Goal: Task Accomplishment & Management: Complete application form

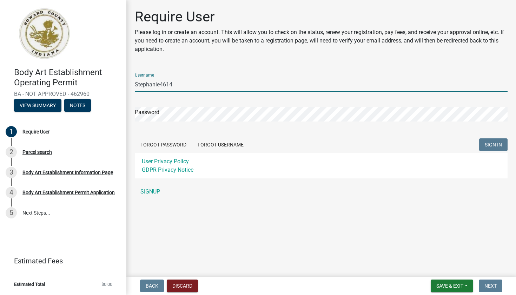
type input "Stephanie4614"
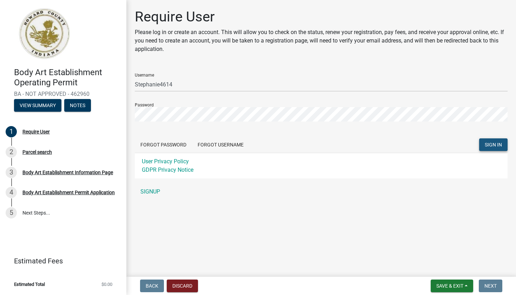
click at [488, 145] on span "SIGN IN" at bounding box center [493, 145] width 17 height 6
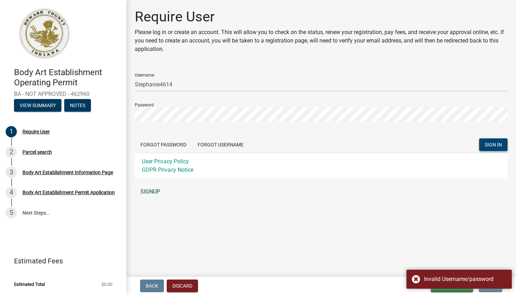
click at [146, 190] on link "SIGNUP" at bounding box center [321, 192] width 373 height 14
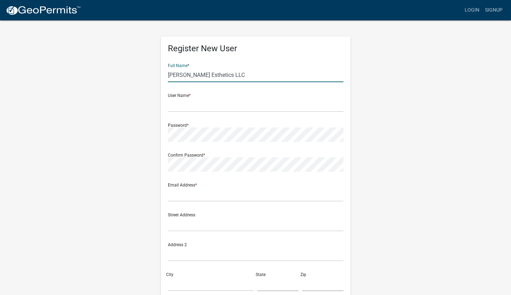
drag, startPoint x: 270, startPoint y: 74, endPoint x: 162, endPoint y: 77, distance: 107.8
click at [164, 75] on div "Register New User Full Name * Stephanie Gingerich Esthetics LLC User Name * Pas…" at bounding box center [256, 204] width 190 height 335
type input "Stephanie Gingerich"
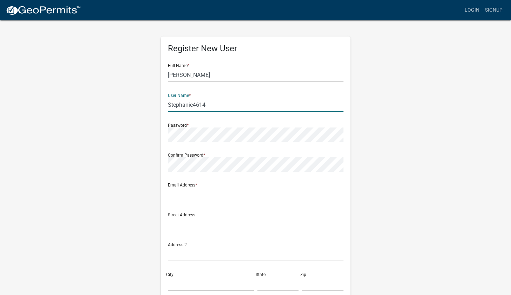
type input "Stephanie4614"
click at [143, 162] on div "Register New User Full Name * Stephanie Gingerich User Name * Stephanie4614 Pas…" at bounding box center [255, 208] width 400 height 376
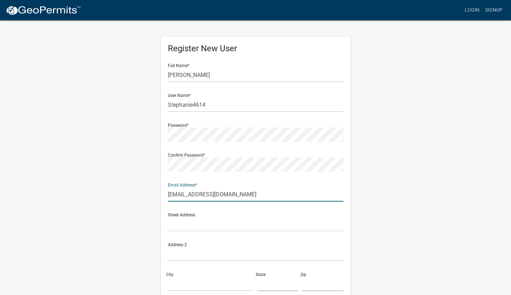
type input "[EMAIL_ADDRESS][DOMAIN_NAME]"
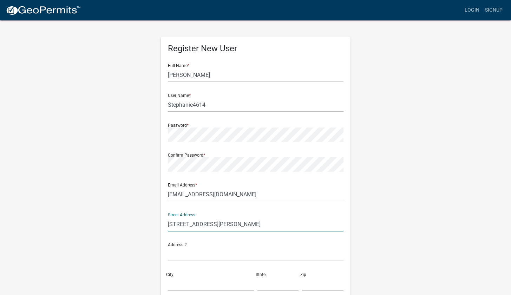
type input "[STREET_ADDRESS][PERSON_NAME]"
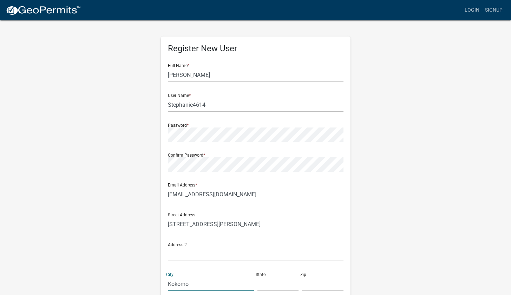
type input "Kokomo"
type input "i"
click at [276, 282] on input "text" at bounding box center [277, 284] width 41 height 14
type input "IN"
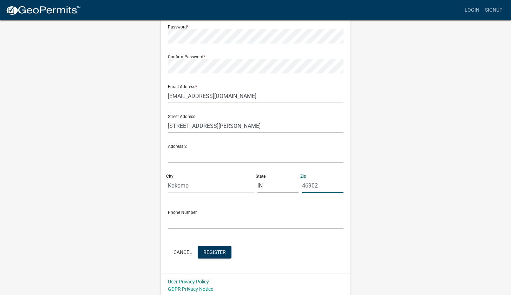
scroll to position [100, 0]
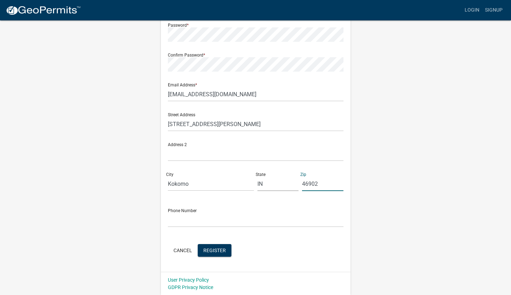
type input "46902"
type input "7654346794"
click at [265, 237] on form "Full Name * Stephanie Gingerich User Name * Stephanie4614 Password * Confirm Pa…" at bounding box center [256, 108] width 176 height 301
click at [207, 218] on input "7654346794" at bounding box center [256, 220] width 176 height 14
click at [216, 251] on span "Register" at bounding box center [214, 250] width 22 height 6
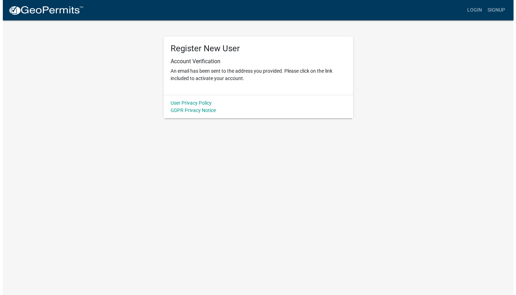
scroll to position [0, 0]
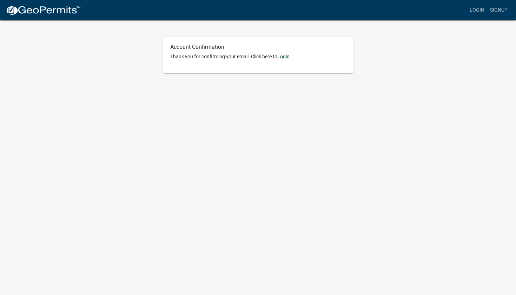
click at [287, 55] on link "Login" at bounding box center [283, 57] width 12 height 6
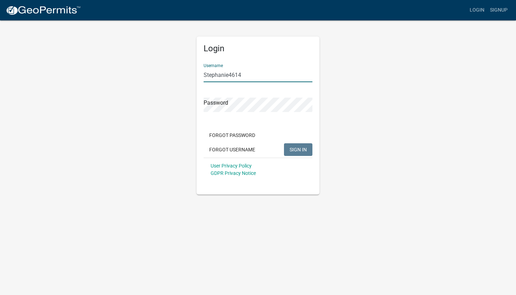
type input "Stephanie4614"
click at [303, 150] on span "SIGN IN" at bounding box center [298, 149] width 17 height 6
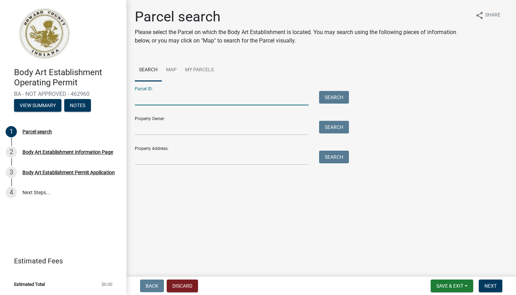
click at [189, 98] on input "Parcel ID:" at bounding box center [222, 98] width 174 height 14
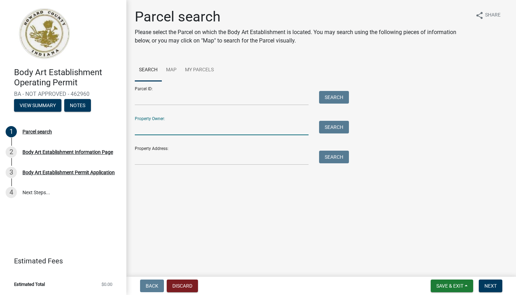
click at [183, 127] on input "Property Owner:" at bounding box center [222, 128] width 174 height 14
click at [185, 155] on input "Property Address:" at bounding box center [222, 158] width 174 height 14
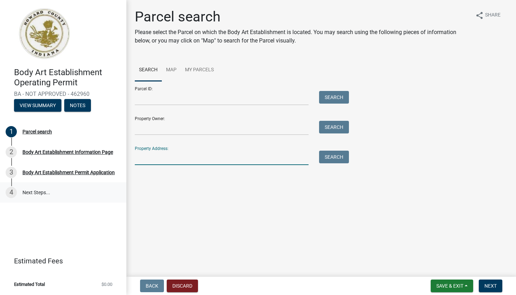
click at [48, 193] on link "4 Next Steps..." at bounding box center [63, 192] width 126 height 20
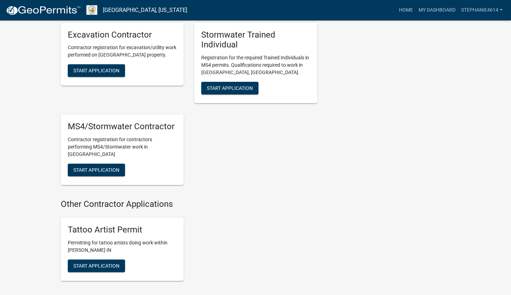
scroll to position [831, 0]
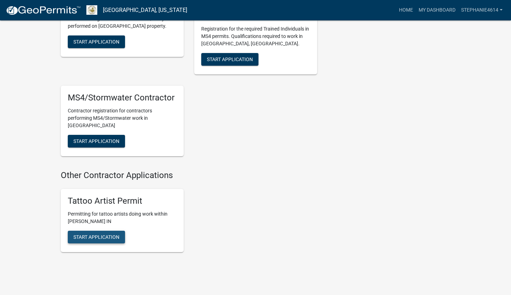
click at [102, 234] on span "Start Application" at bounding box center [96, 237] width 46 height 6
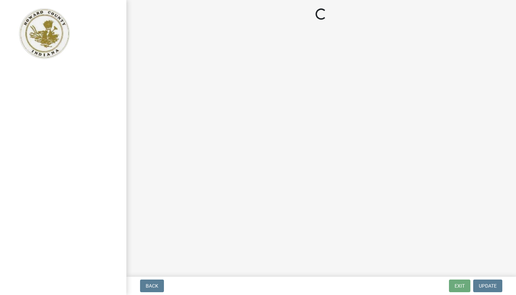
select select "IN"
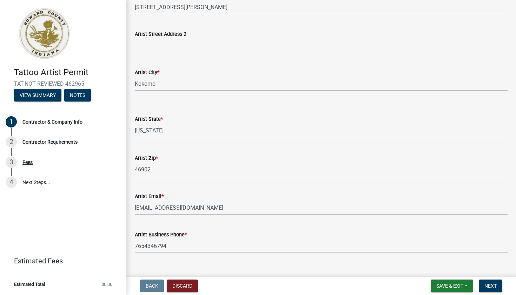
scroll to position [203, 0]
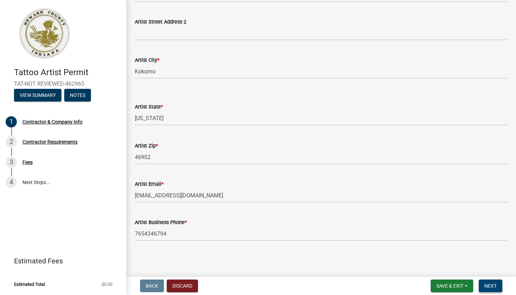
click at [489, 289] on button "Next" at bounding box center [491, 286] width 24 height 13
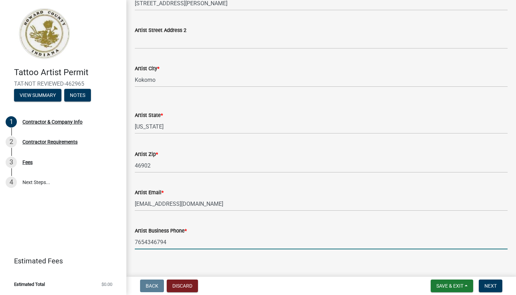
click at [171, 241] on input "7654346794" at bounding box center [321, 242] width 373 height 14
drag, startPoint x: 160, startPoint y: 242, endPoint x: 117, endPoint y: 238, distance: 43.0
click at [117, 238] on div "Tattoo Artist Permit TAT-NOT REVIEWED-462965 View Summary Notes 1 Contractor & …" at bounding box center [258, 147] width 516 height 295
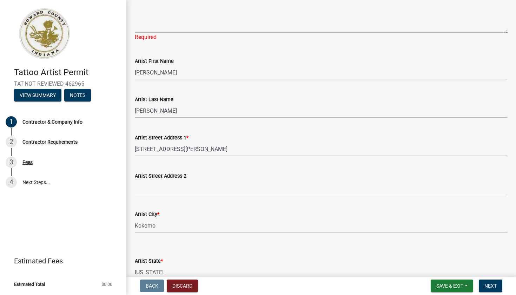
scroll to position [7, 0]
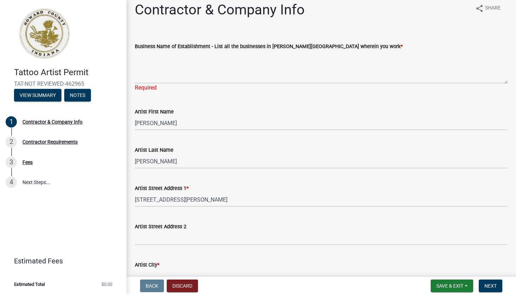
type input "7654002780"
click at [154, 77] on textarea "Business Name of Establishment - List all the businesses in Howard Co wherein y…" at bounding box center [321, 67] width 373 height 33
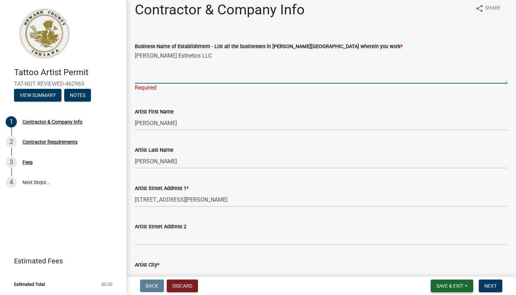
type textarea "Stephanie Gingerich Esthetics LLC"
click at [449, 287] on span "Save & Exit" at bounding box center [449, 286] width 27 height 6
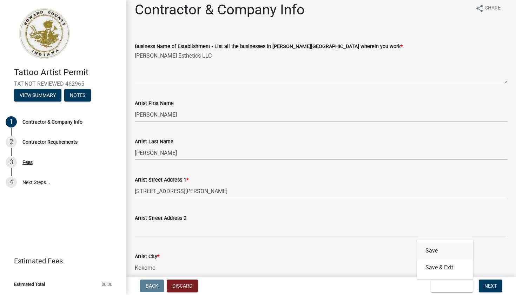
click at [447, 256] on button "Save" at bounding box center [445, 250] width 56 height 17
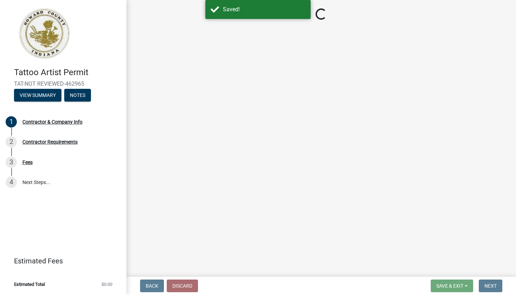
select select "IN"
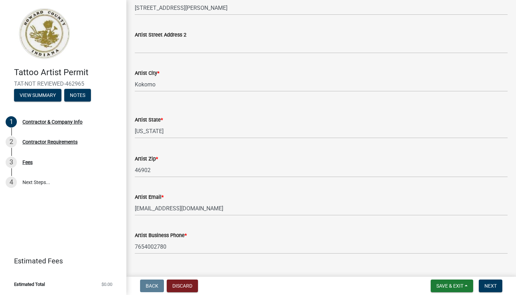
scroll to position [203, 0]
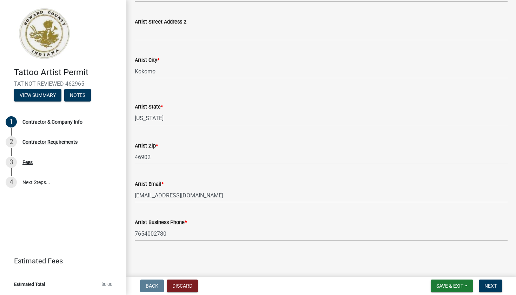
drag, startPoint x: 497, startPoint y: 287, endPoint x: 488, endPoint y: 276, distance: 13.7
click at [497, 287] on button "Next" at bounding box center [491, 286] width 24 height 13
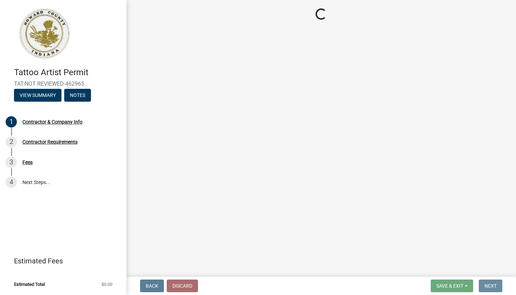
scroll to position [0, 0]
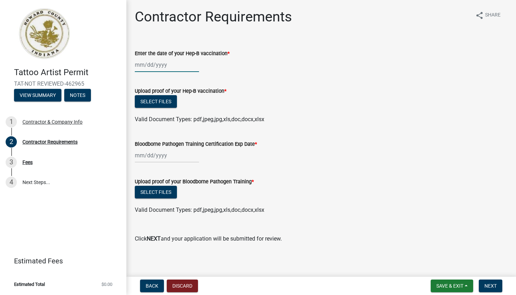
select select "8"
select select "2025"
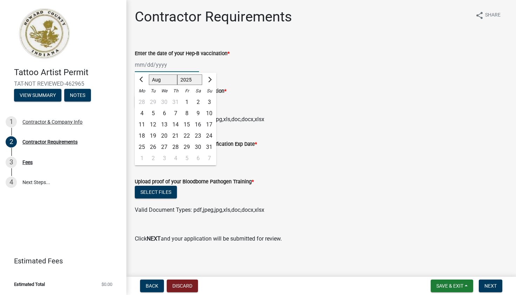
click at [142, 66] on div "Jan Feb Mar Apr May Jun Jul Aug Sep Oct Nov Dec 1525 1526 1527 1528 1529 1530 1…" at bounding box center [167, 65] width 64 height 14
click at [210, 81] on button "Next month" at bounding box center [209, 79] width 8 height 11
select select "9"
select select "2024"
click at [155, 114] on div "3" at bounding box center [152, 113] width 11 height 11
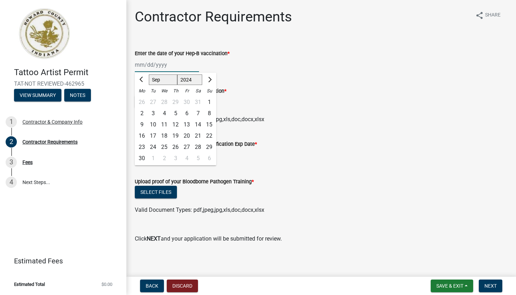
type input "[DATE]"
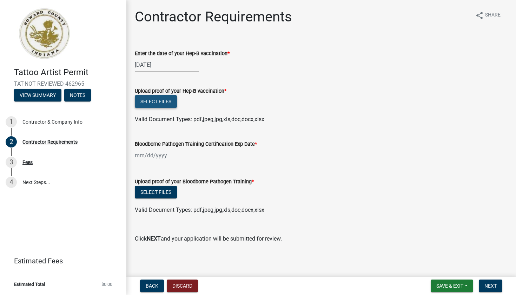
click at [167, 103] on button "Select files" at bounding box center [156, 101] width 42 height 13
click at [161, 104] on button "Select files" at bounding box center [156, 101] width 42 height 13
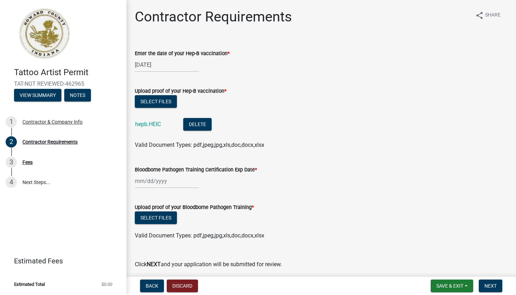
click at [143, 184] on div at bounding box center [167, 181] width 64 height 14
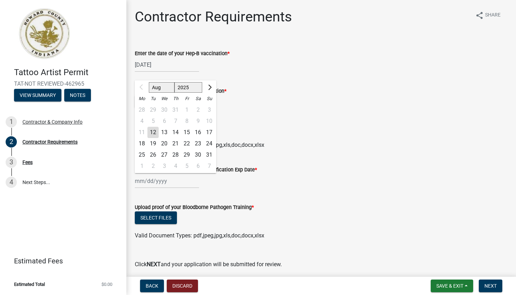
click at [211, 87] on button "Next month" at bounding box center [209, 87] width 8 height 11
select select "9"
click at [166, 109] on div "3" at bounding box center [164, 109] width 11 height 11
type input "[DATE]"
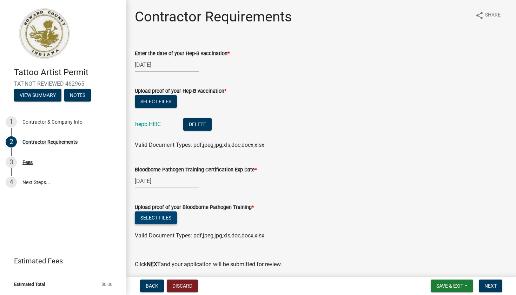
click at [158, 217] on button "Select files" at bounding box center [156, 217] width 42 height 13
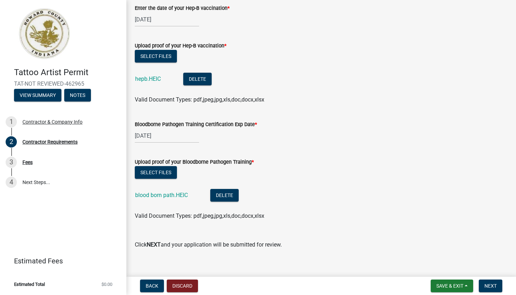
scroll to position [53, 0]
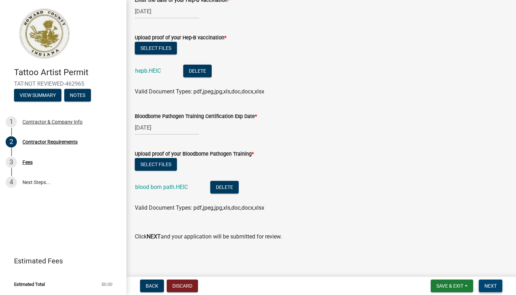
click at [496, 284] on span "Next" at bounding box center [491, 286] width 12 height 6
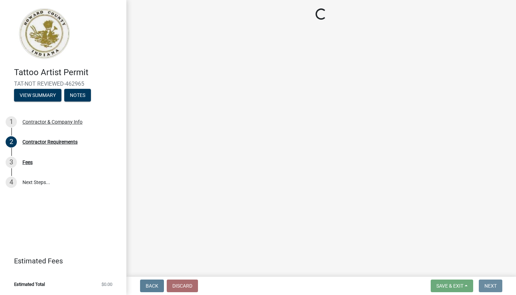
scroll to position [0, 0]
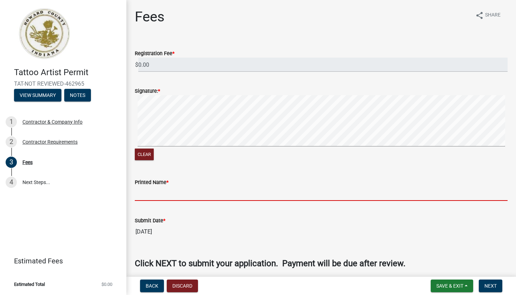
click at [172, 191] on input "Printed Name *" at bounding box center [321, 193] width 373 height 14
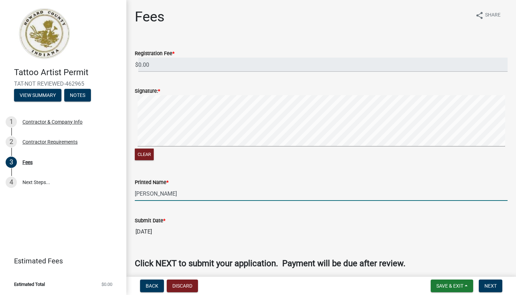
type input "[PERSON_NAME]"
click at [234, 227] on input "08/12/2025" at bounding box center [321, 232] width 373 height 14
click at [495, 287] on span "Next" at bounding box center [491, 286] width 12 height 6
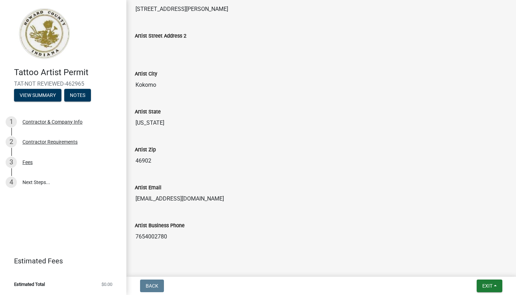
scroll to position [259, 0]
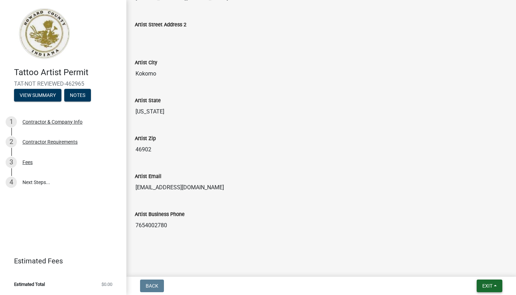
click at [486, 285] on span "Exit" at bounding box center [487, 286] width 10 height 6
click at [468, 269] on button "Save & Exit" at bounding box center [475, 267] width 56 height 17
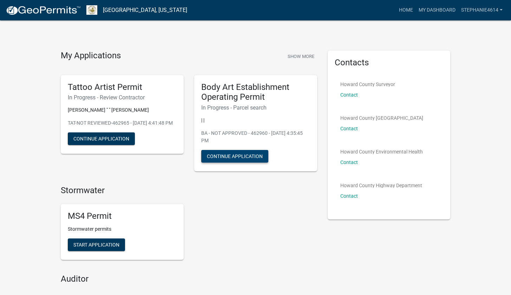
click at [211, 157] on button "Continue Application" at bounding box center [234, 156] width 67 height 13
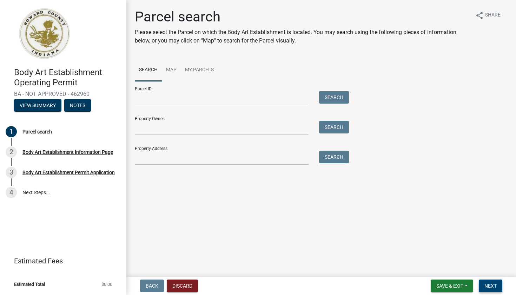
click at [497, 286] on button "Next" at bounding box center [491, 286] width 24 height 13
click at [49, 110] on button "View Summary" at bounding box center [37, 105] width 47 height 13
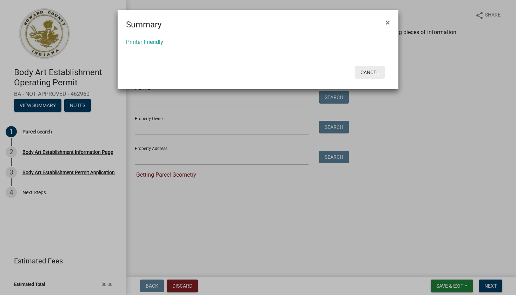
click at [368, 70] on button "Cancel" at bounding box center [370, 72] width 30 height 13
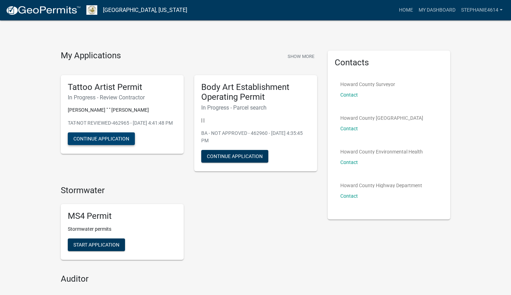
click at [90, 145] on button "Continue Application" at bounding box center [101, 138] width 67 height 13
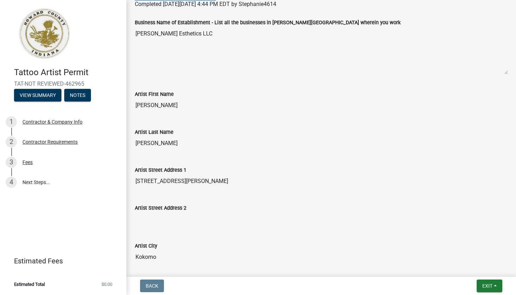
scroll to position [124, 0]
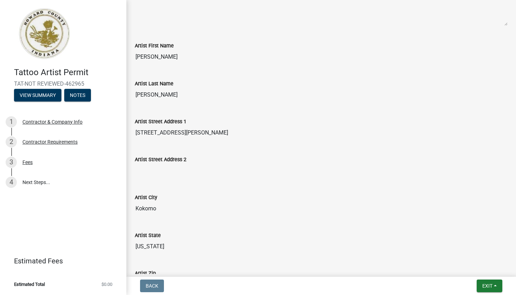
click at [205, 133] on input "[STREET_ADDRESS][PERSON_NAME]" at bounding box center [321, 133] width 373 height 14
click at [192, 134] on input "[STREET_ADDRESS][PERSON_NAME]" at bounding box center [321, 133] width 373 height 14
click at [193, 137] on input "[STREET_ADDRESS][PERSON_NAME]" at bounding box center [321, 133] width 373 height 14
click at [87, 96] on button "Notes" at bounding box center [77, 95] width 27 height 13
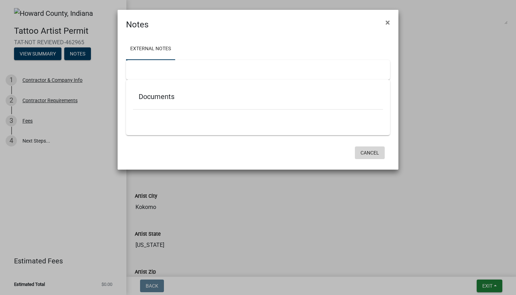
click at [375, 155] on button "Cancel" at bounding box center [370, 152] width 30 height 13
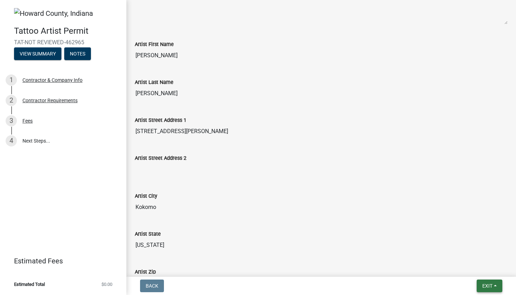
click at [498, 283] on button "Exit" at bounding box center [490, 286] width 26 height 13
click at [462, 196] on div "Artist City" at bounding box center [321, 196] width 373 height 8
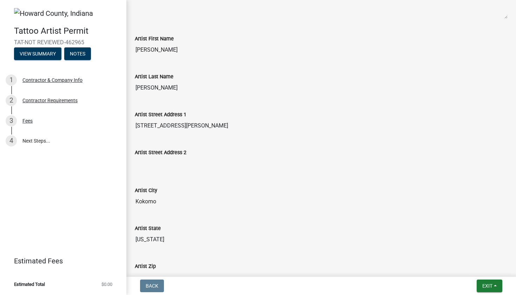
scroll to position [0, 0]
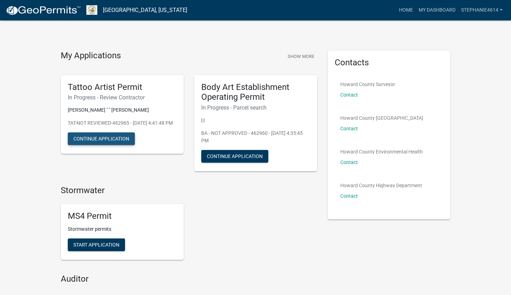
click at [126, 145] on button "Continue Application" at bounding box center [101, 138] width 67 height 13
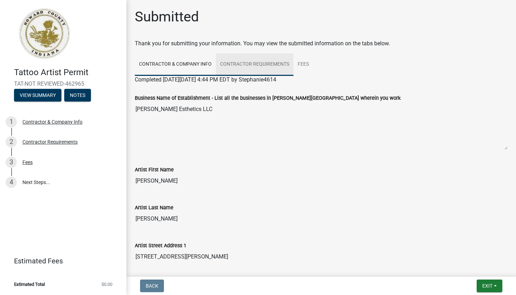
click at [252, 65] on link "Contractor Requirements" at bounding box center [255, 64] width 78 height 22
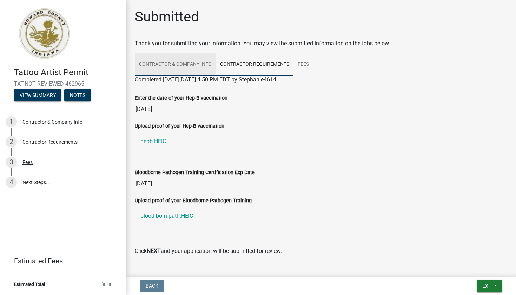
click at [209, 63] on link "Contractor & Company Info" at bounding box center [175, 64] width 81 height 22
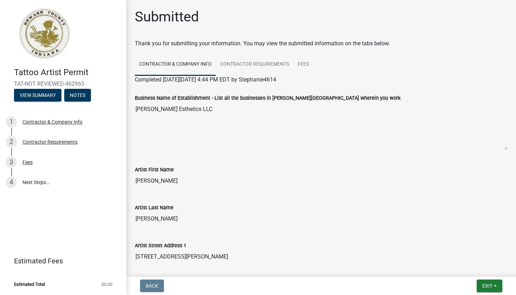
click at [162, 256] on input "[STREET_ADDRESS][PERSON_NAME]" at bounding box center [321, 257] width 373 height 14
drag, startPoint x: 163, startPoint y: 255, endPoint x: 192, endPoint y: 228, distance: 40.2
click at [163, 255] on input "[STREET_ADDRESS][PERSON_NAME]" at bounding box center [321, 257] width 373 height 14
click at [221, 196] on div "Artist Last Name [PERSON_NAME]" at bounding box center [321, 209] width 373 height 32
